Goal: Information Seeking & Learning: Check status

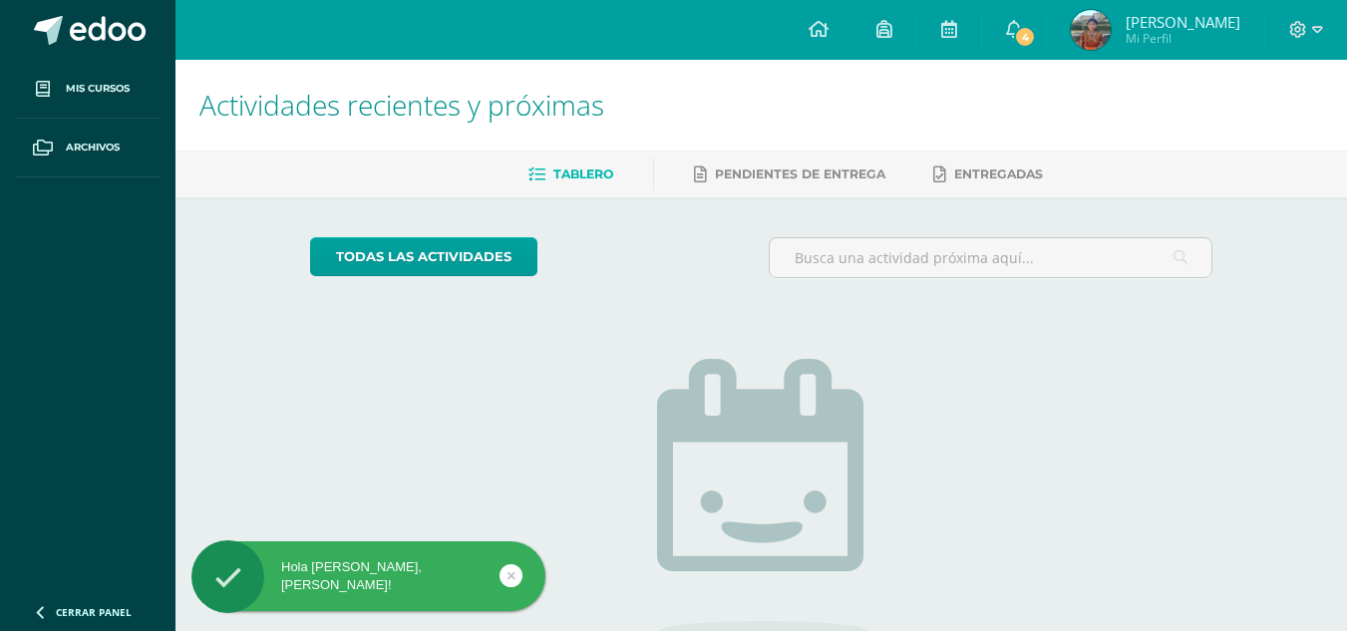
click at [1110, 22] on img at bounding box center [1090, 30] width 40 height 40
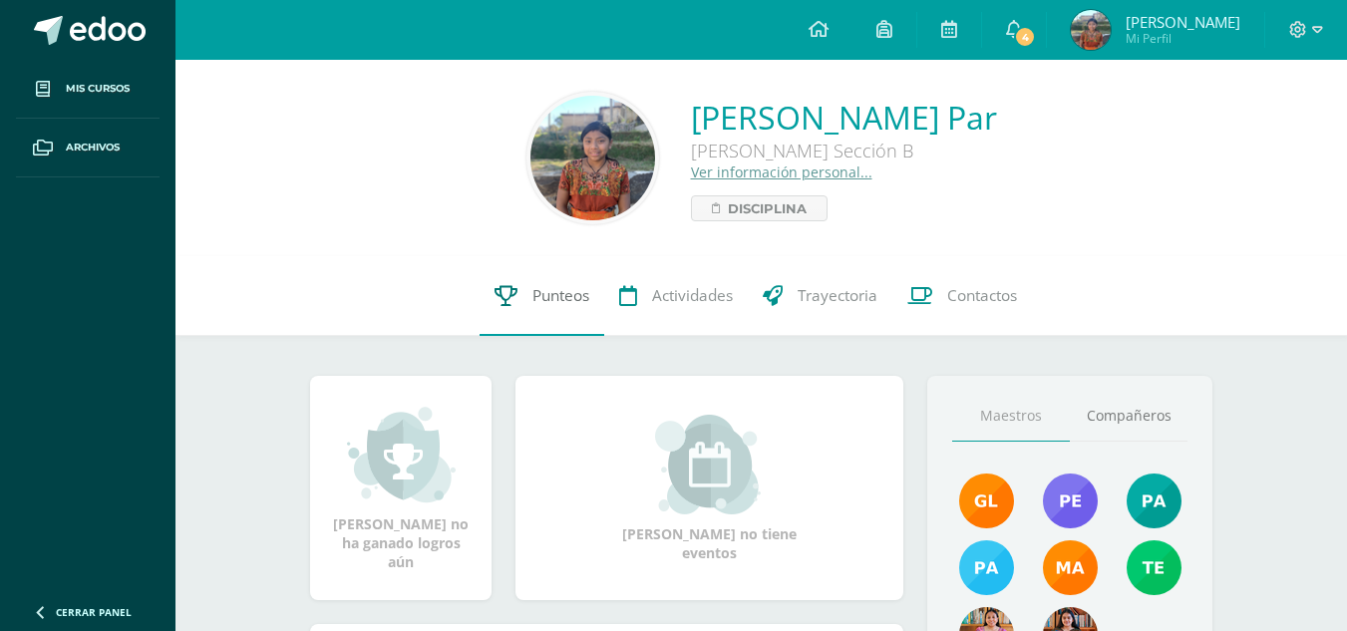
click at [582, 297] on span "Punteos" at bounding box center [560, 295] width 57 height 21
